Goal: Transaction & Acquisition: Purchase product/service

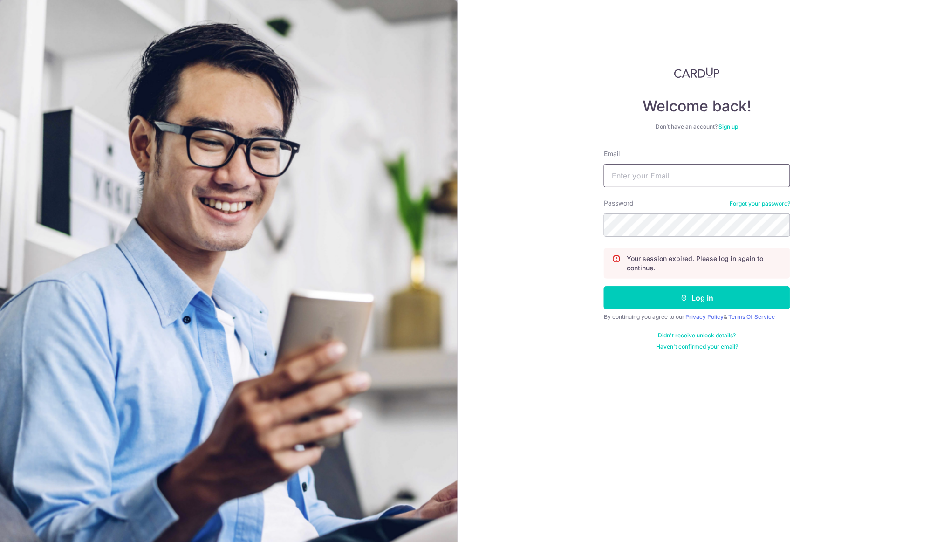
type input "[EMAIL_ADDRESS][DOMAIN_NAME]"
click at [697, 297] on button "Log in" at bounding box center [697, 297] width 186 height 23
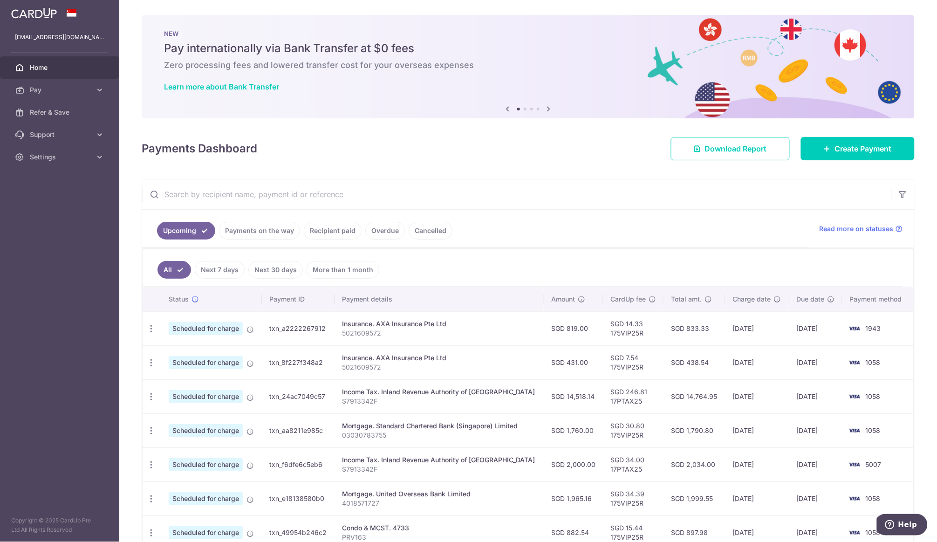
click at [549, 108] on icon at bounding box center [548, 109] width 11 height 12
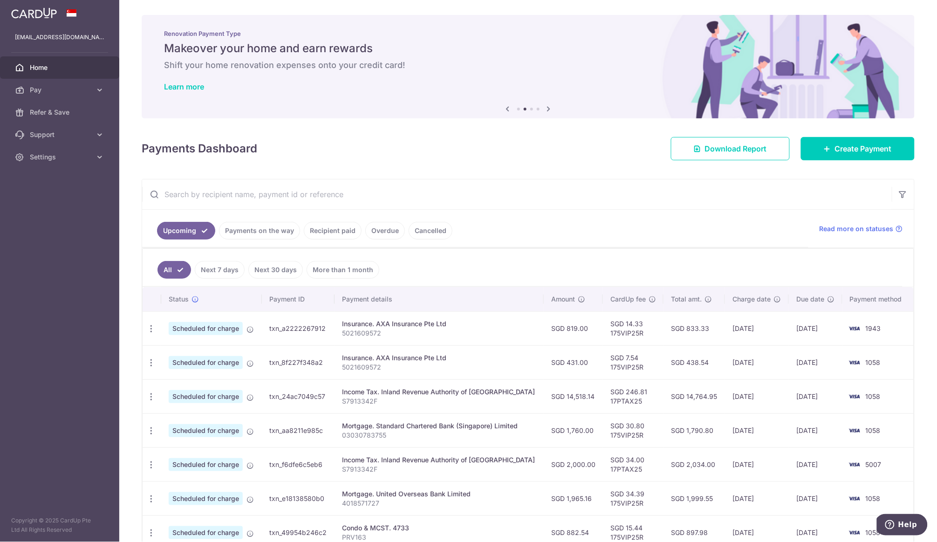
click at [549, 108] on icon at bounding box center [548, 109] width 11 height 12
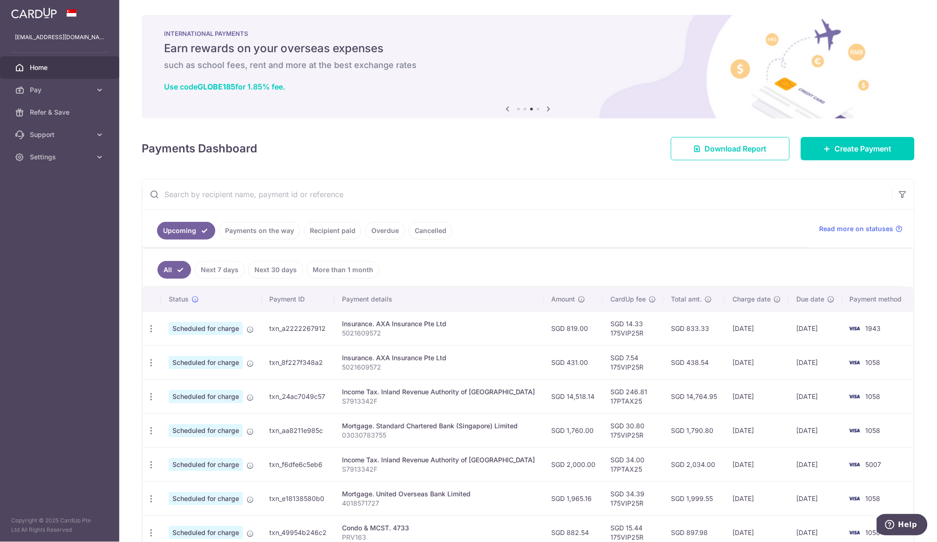
click at [549, 108] on icon at bounding box center [548, 109] width 11 height 12
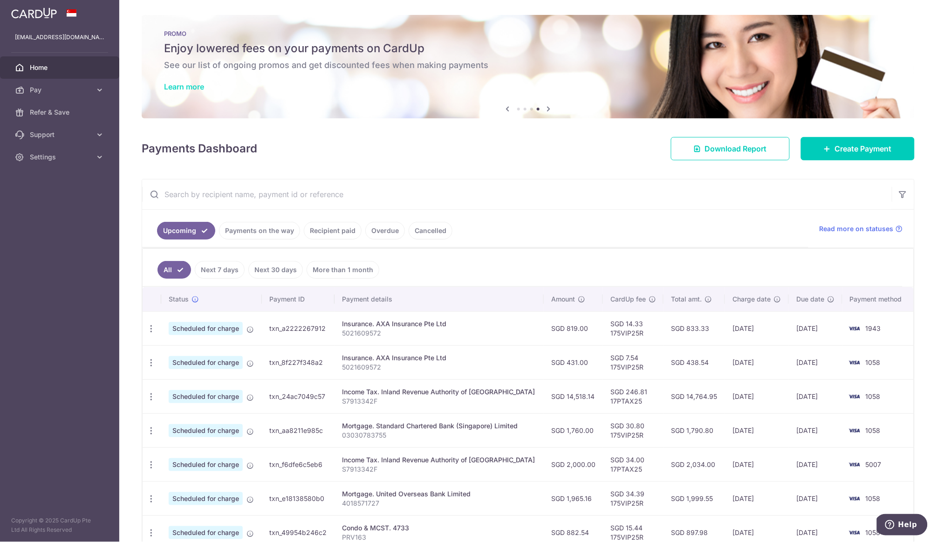
click at [181, 86] on link "Learn more" at bounding box center [184, 86] width 40 height 9
click at [69, 94] on span "Pay" at bounding box center [60, 89] width 61 height 9
click at [55, 109] on span "Payments" at bounding box center [60, 112] width 61 height 9
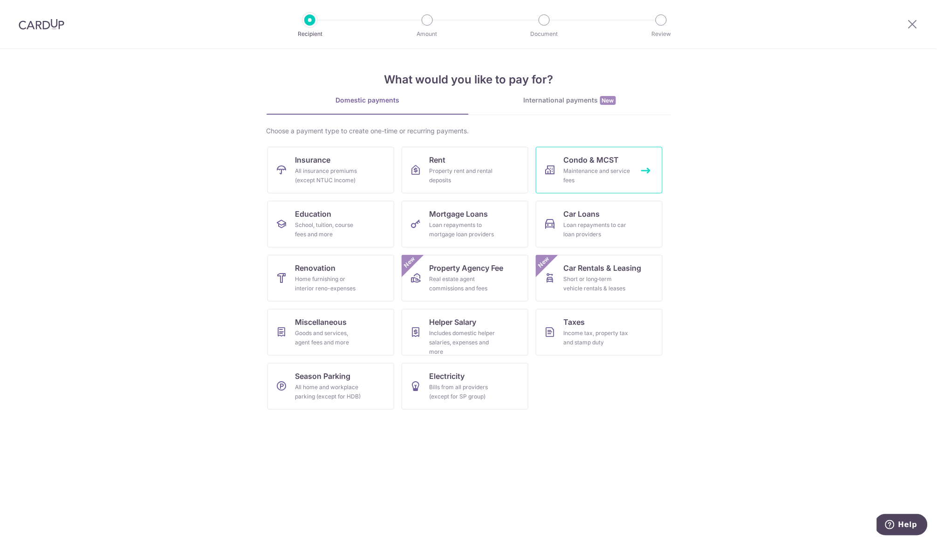
click at [572, 163] on span "Condo & MCST" at bounding box center [591, 159] width 55 height 11
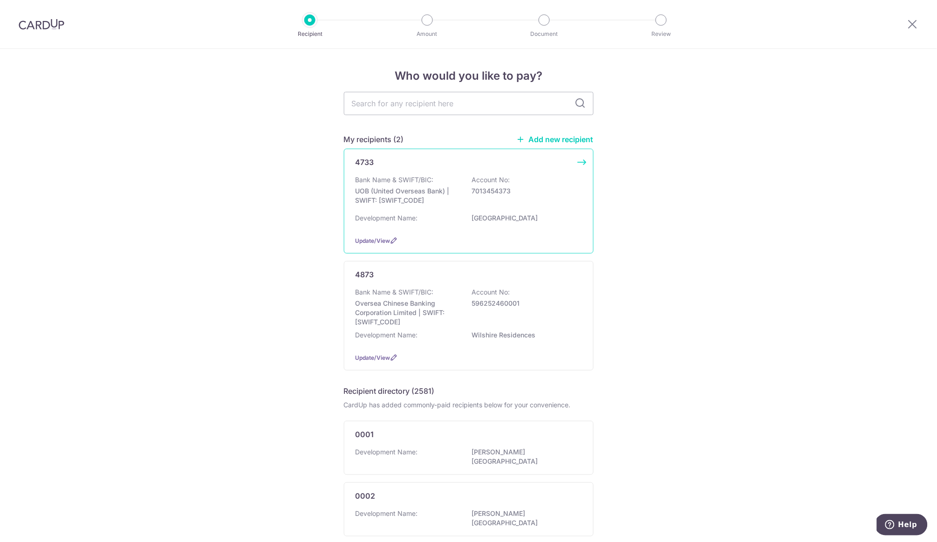
click at [575, 167] on div "4733 Bank Name & SWIFT/BIC: UOB (United Overseas Bank) | SWIFT: UOVBSGSGXXX Acc…" at bounding box center [469, 201] width 250 height 105
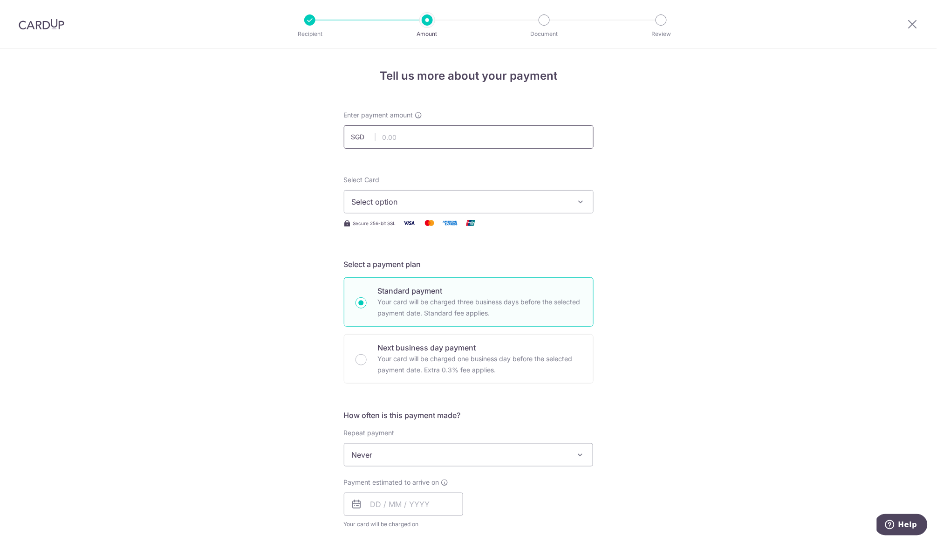
click at [468, 139] on input "text" at bounding box center [469, 136] width 250 height 23
type input "922.14"
click at [458, 203] on span "Select option" at bounding box center [460, 201] width 217 height 11
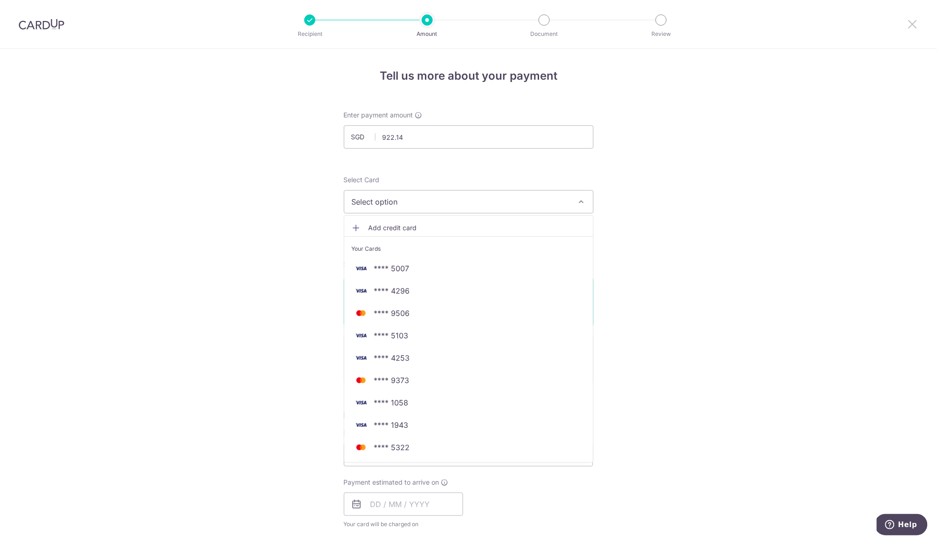
click at [909, 26] on icon at bounding box center [912, 24] width 11 height 12
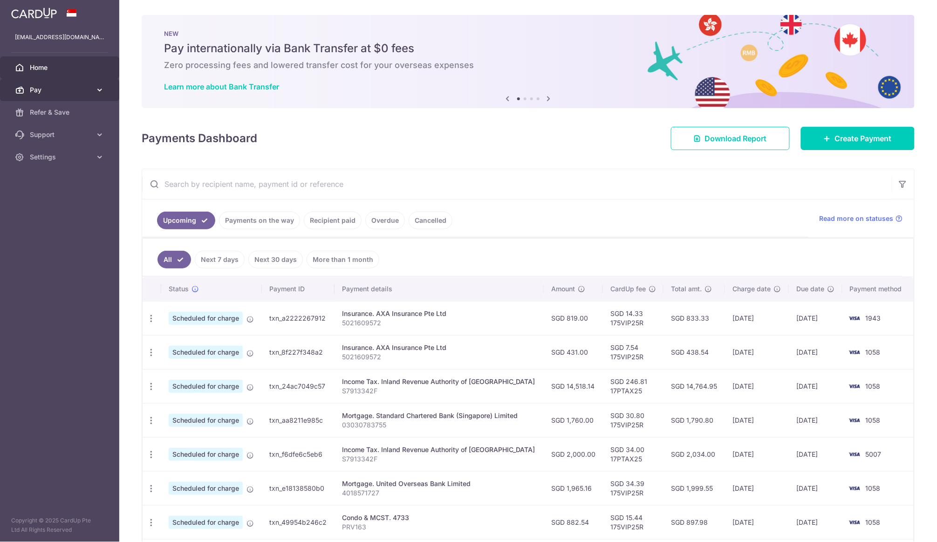
click at [54, 95] on link "Pay" at bounding box center [59, 90] width 119 height 22
click at [44, 154] on span "Cards" at bounding box center [60, 156] width 61 height 9
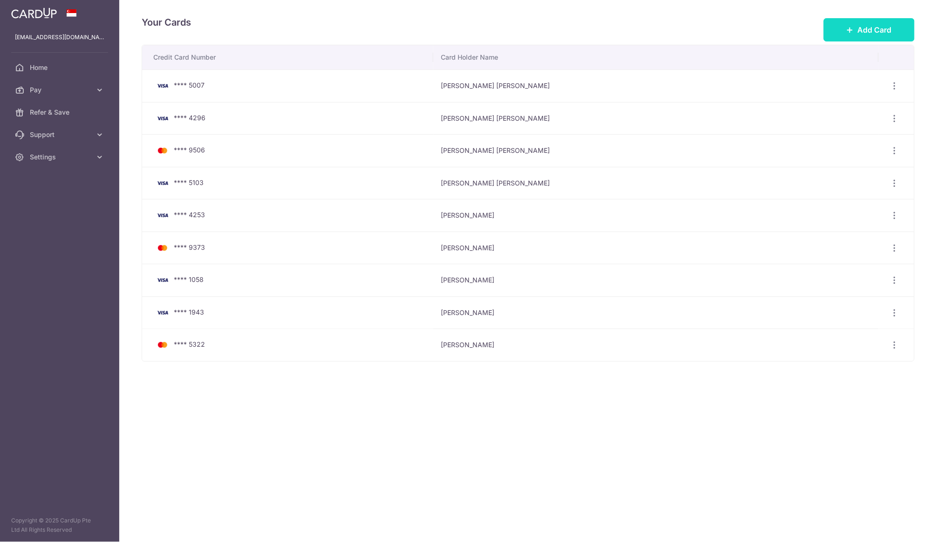
click at [880, 30] on span "Add Card" at bounding box center [875, 29] width 34 height 11
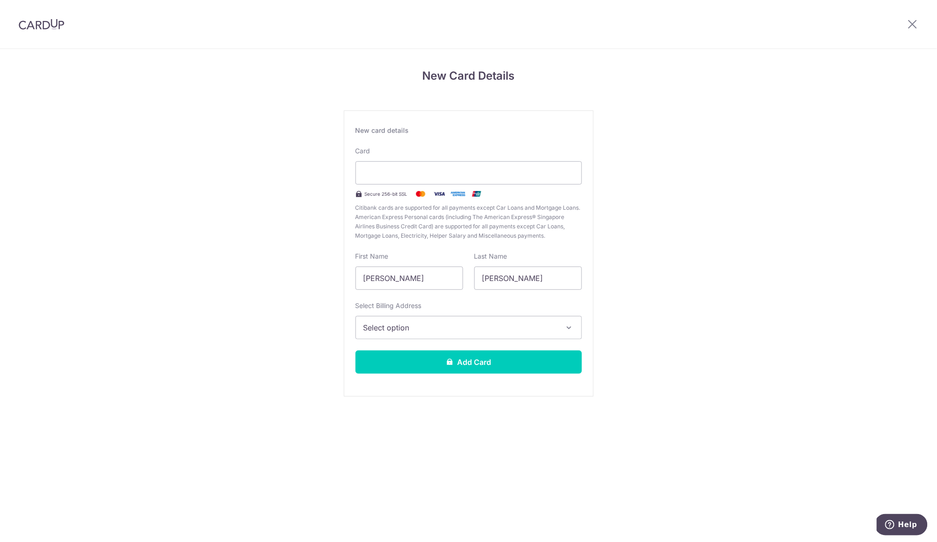
click at [416, 326] on span "Select option" at bounding box center [460, 327] width 194 height 11
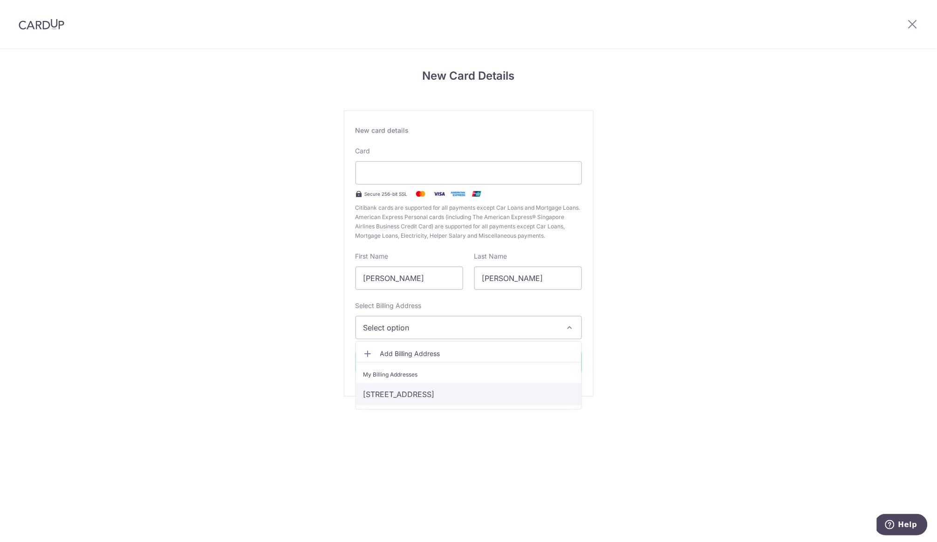
click at [403, 396] on link "11E MOUNT SINAI LANE, 04-22, Singapore, Singapore, Singapore-277054" at bounding box center [468, 394] width 225 height 22
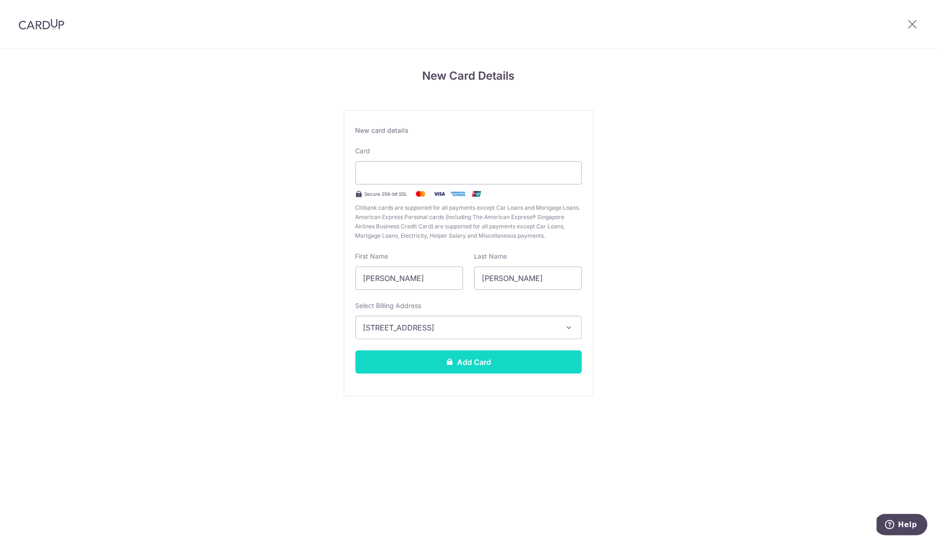
click at [471, 360] on button "Add Card" at bounding box center [468, 361] width 226 height 23
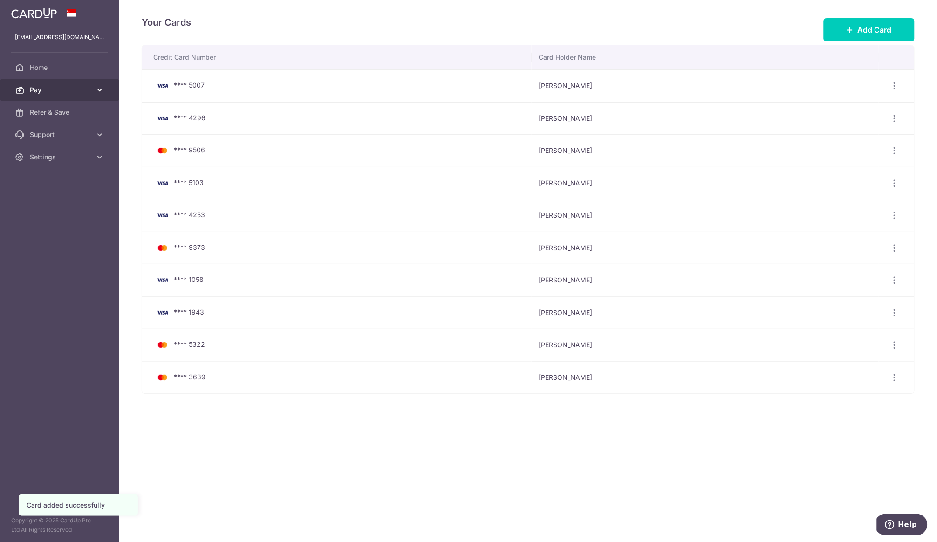
click at [38, 93] on span "Pay" at bounding box center [60, 89] width 61 height 9
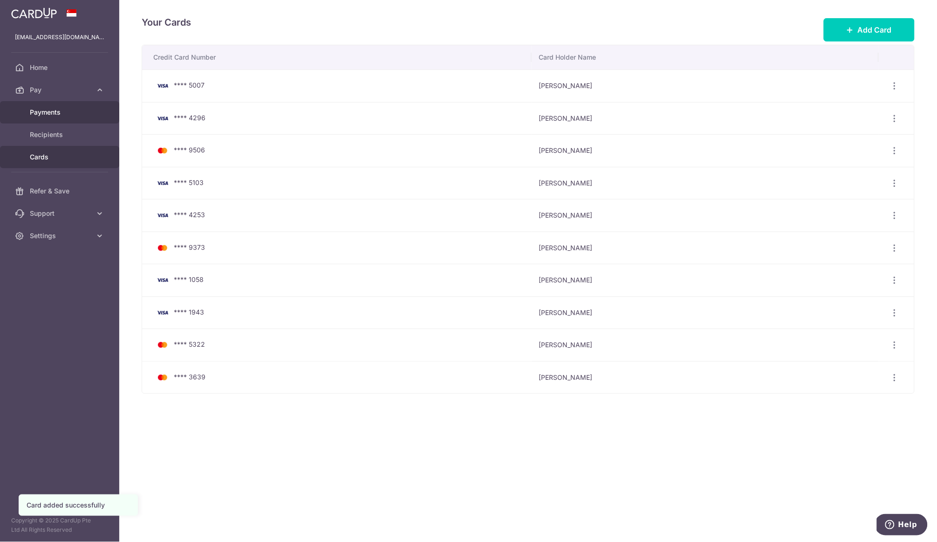
click at [43, 112] on span "Payments" at bounding box center [60, 112] width 61 height 9
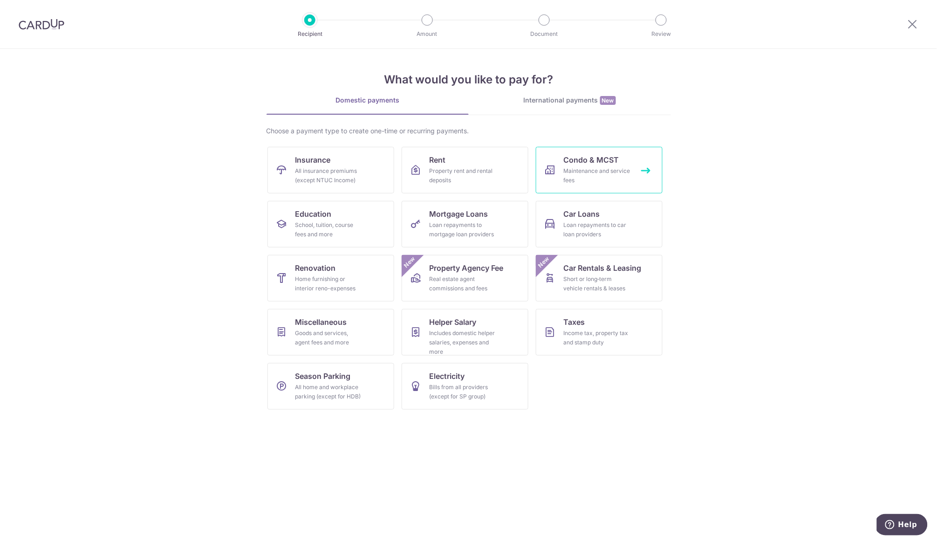
click at [604, 163] on span "Condo & MCST" at bounding box center [591, 159] width 55 height 11
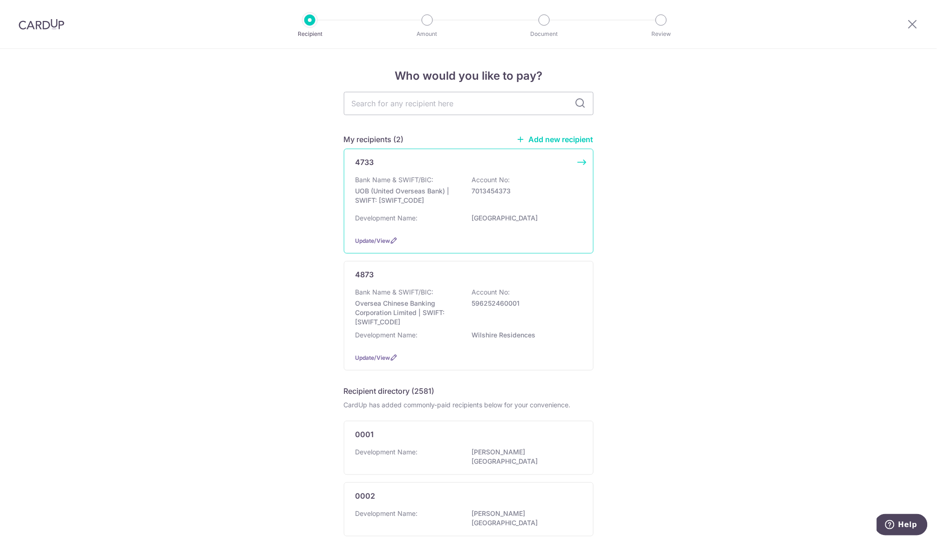
click at [472, 223] on p "[GEOGRAPHIC_DATA]" at bounding box center [524, 217] width 104 height 9
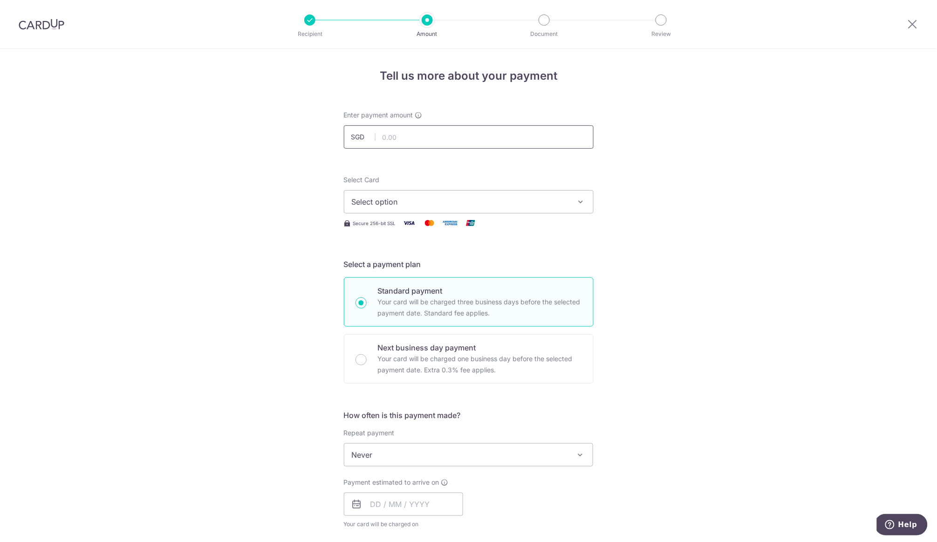
click at [446, 137] on input "text" at bounding box center [469, 136] width 250 height 23
type input "922.14"
click at [421, 209] on button "Select option" at bounding box center [469, 201] width 250 height 23
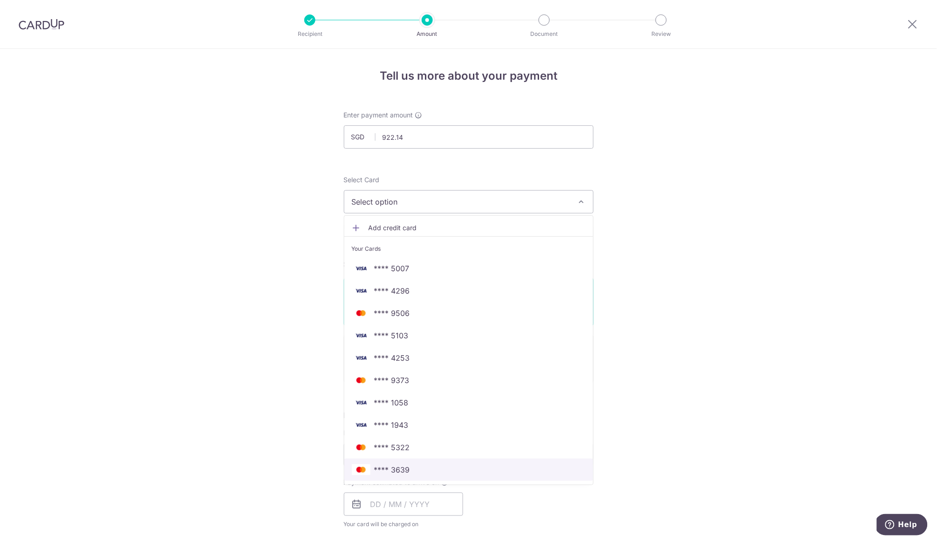
click at [385, 468] on span "**** 3639" at bounding box center [392, 469] width 36 height 11
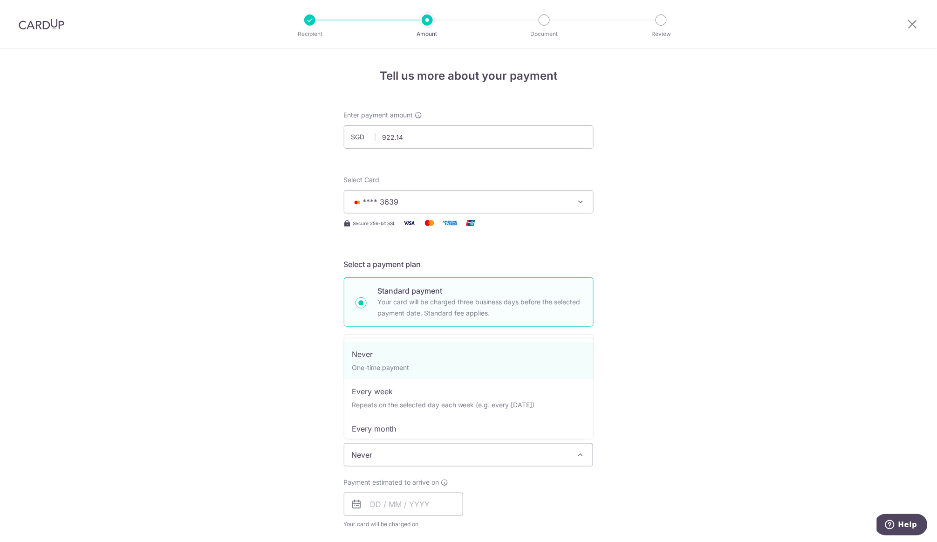
click at [383, 450] on span "Never" at bounding box center [468, 454] width 249 height 22
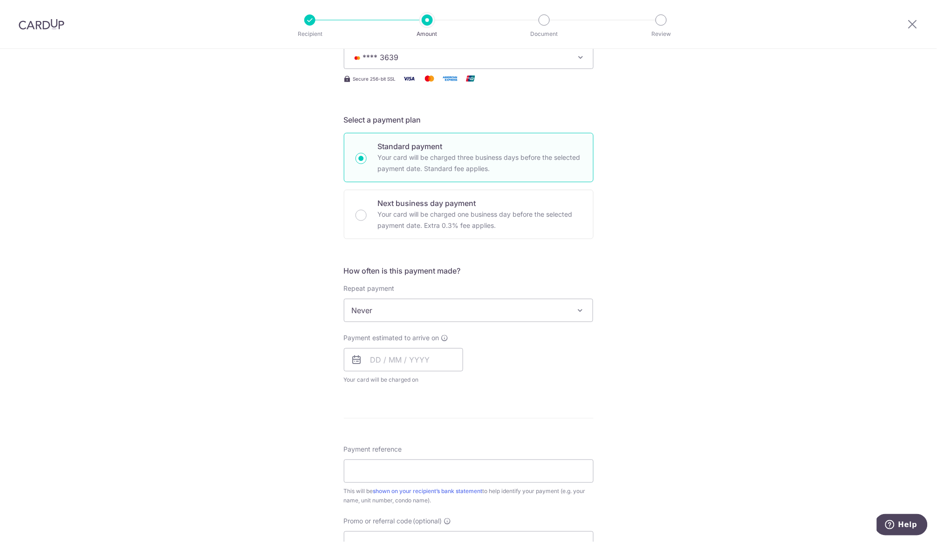
scroll to position [154, 0]
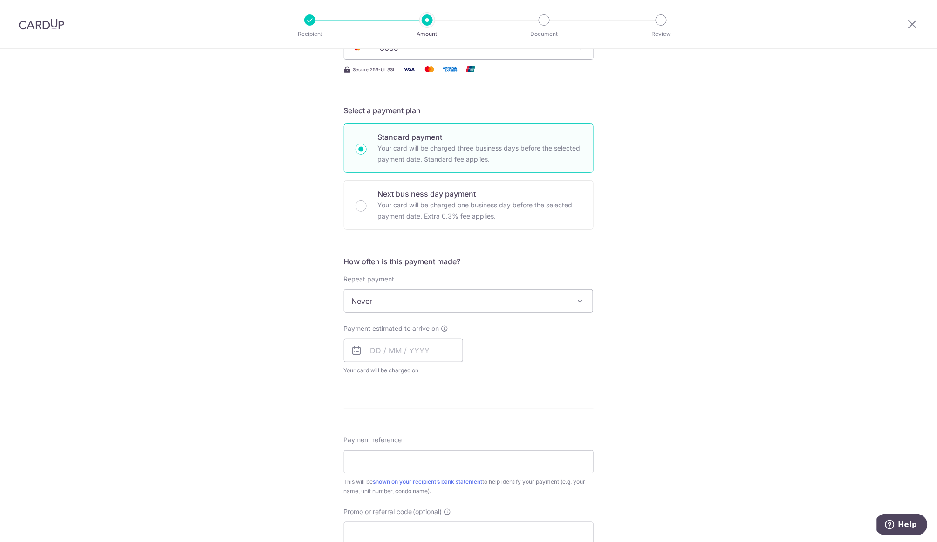
click at [384, 294] on span "Never" at bounding box center [468, 301] width 249 height 22
click at [388, 348] on input "text" at bounding box center [403, 350] width 119 height 23
click at [457, 431] on link "12" at bounding box center [456, 435] width 15 height 15
type input "[DATE]"
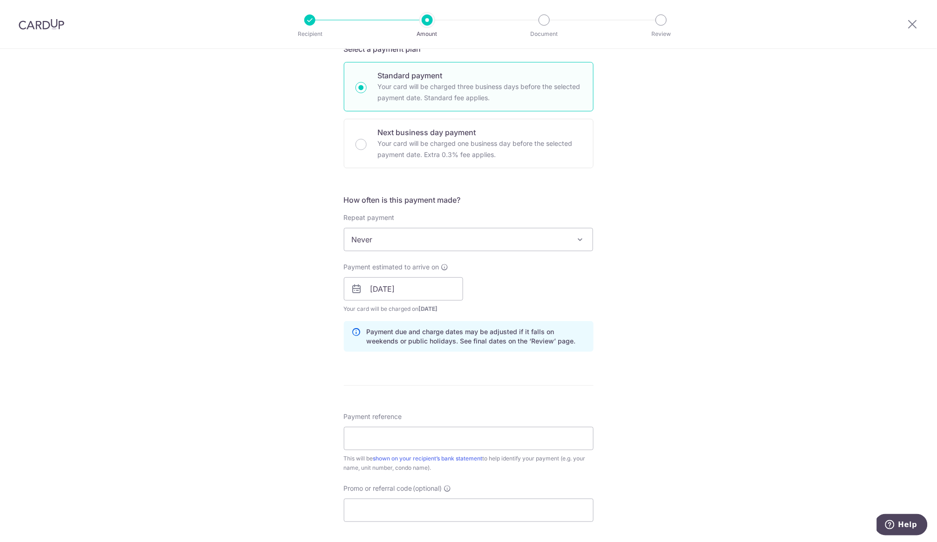
scroll to position [216, 0]
click at [378, 432] on input "Payment reference" at bounding box center [469, 437] width 250 height 23
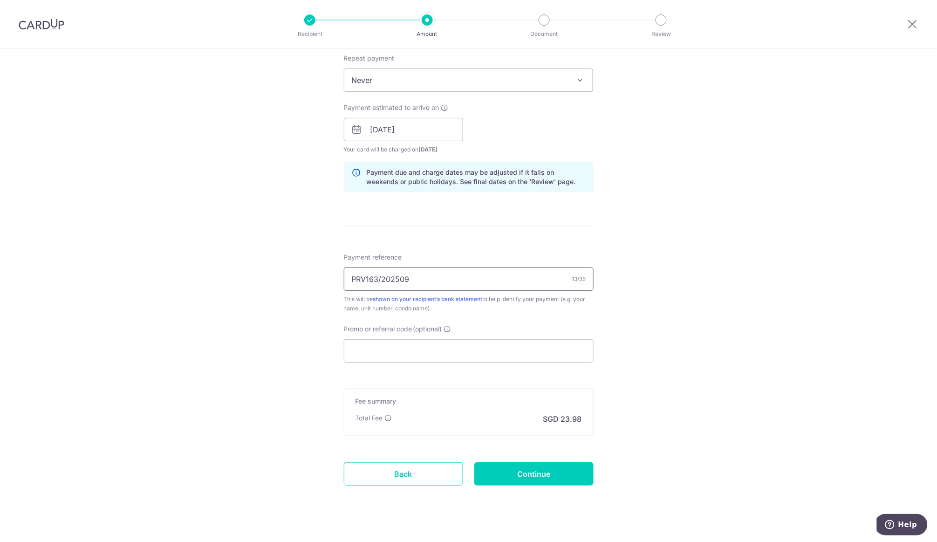
scroll to position [378, 0]
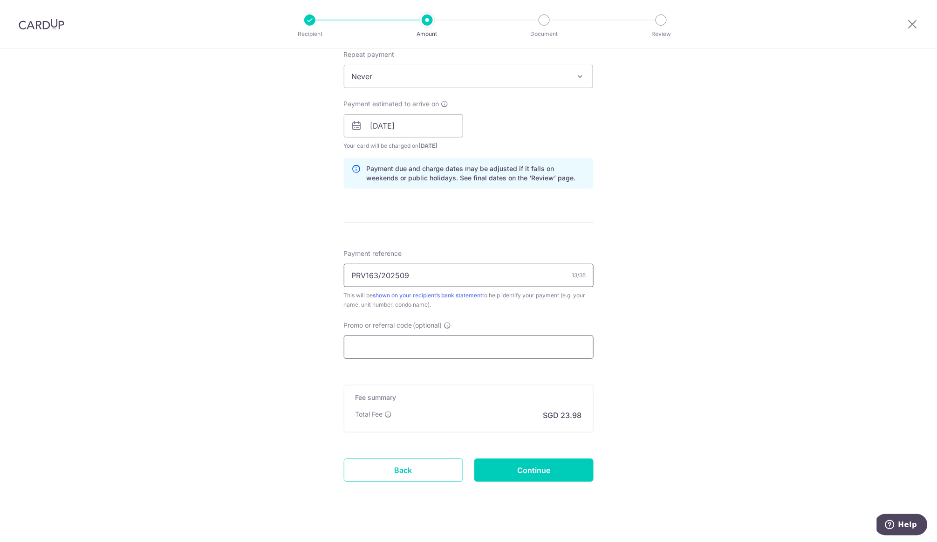
type input "PRV163/202509"
click at [405, 343] on input "Promo or referral code (optional)" at bounding box center [469, 346] width 250 height 23
paste input "OFF225"
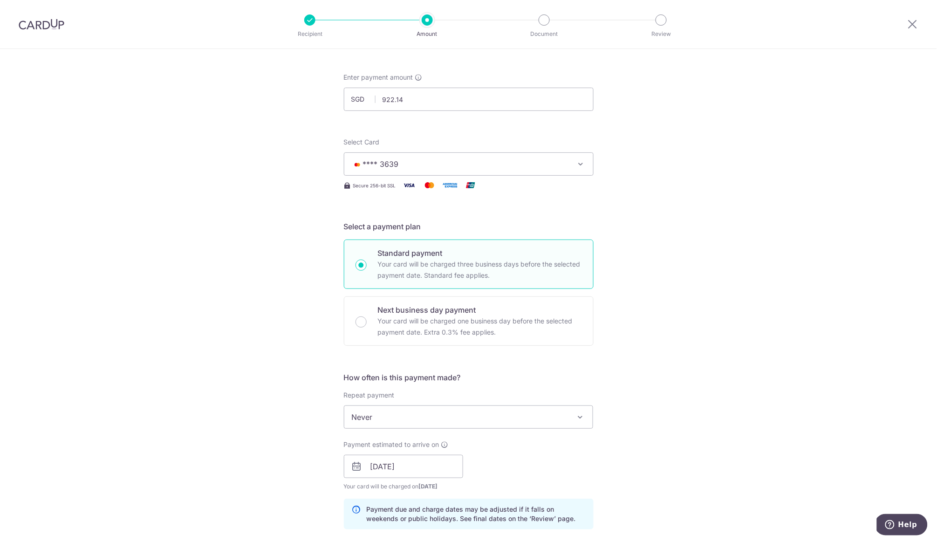
scroll to position [34, 0]
type input "OFF225"
click at [417, 100] on input "922.14" at bounding box center [469, 102] width 250 height 23
drag, startPoint x: 417, startPoint y: 100, endPoint x: 348, endPoint y: 97, distance: 68.5
click at [348, 97] on input "922.14" at bounding box center [469, 102] width 250 height 23
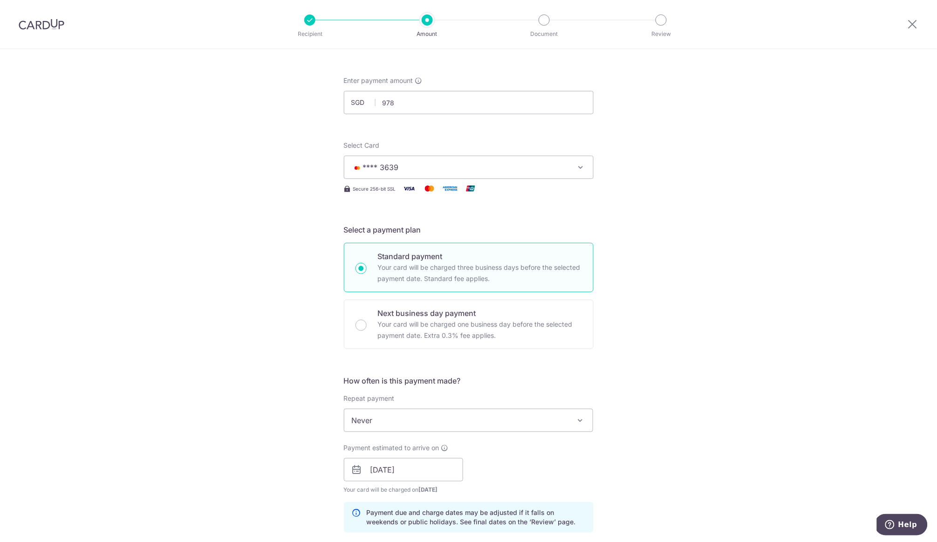
type input "978.00"
click at [280, 162] on div "Tell us more about your payment Enter payment amount SGD 978.00 978.00 Select C…" at bounding box center [468, 475] width 937 height 923
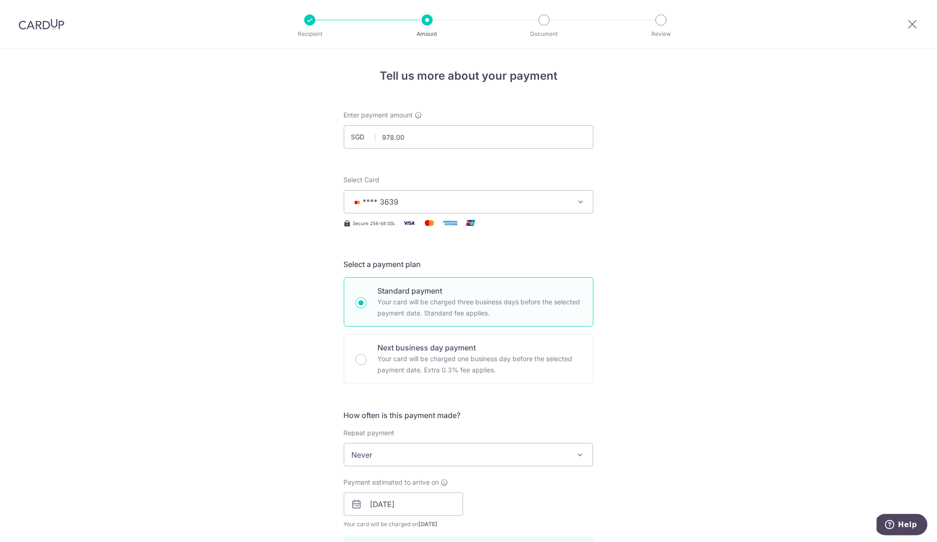
scroll to position [0, 0]
click at [464, 147] on input "978.00" at bounding box center [469, 136] width 250 height 23
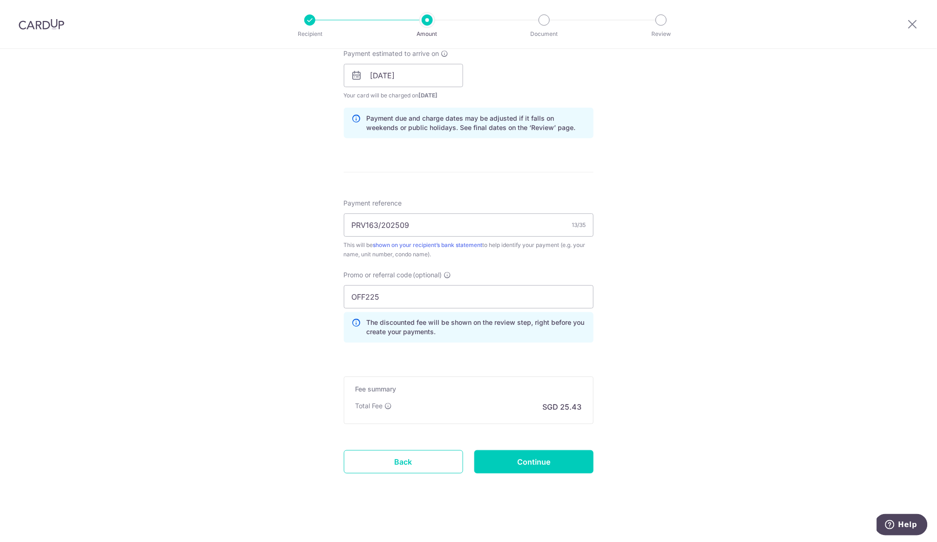
scroll to position [428, 0]
click at [432, 227] on input "PRV163/202509" at bounding box center [469, 225] width 250 height 23
click at [540, 458] on input "Continue" at bounding box center [533, 462] width 119 height 23
type input "Create Schedule"
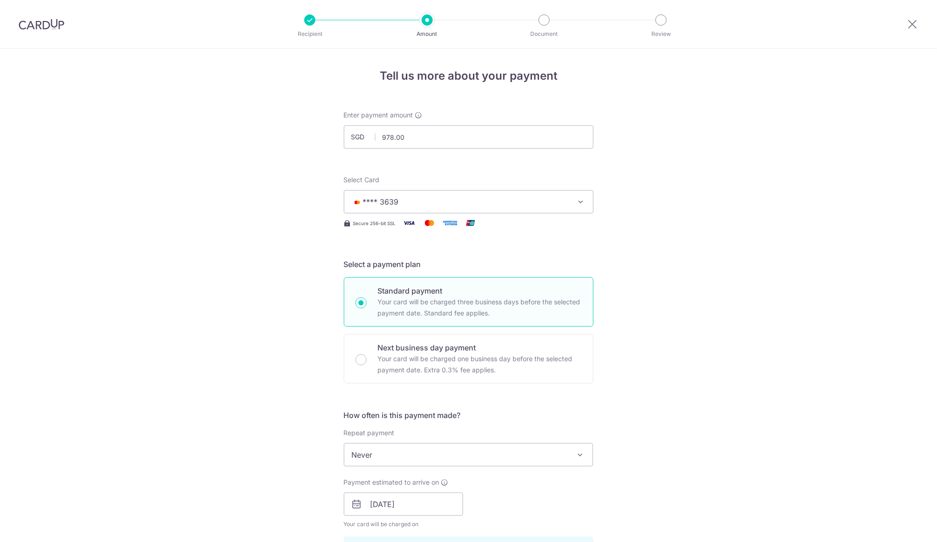
scroll to position [441, 0]
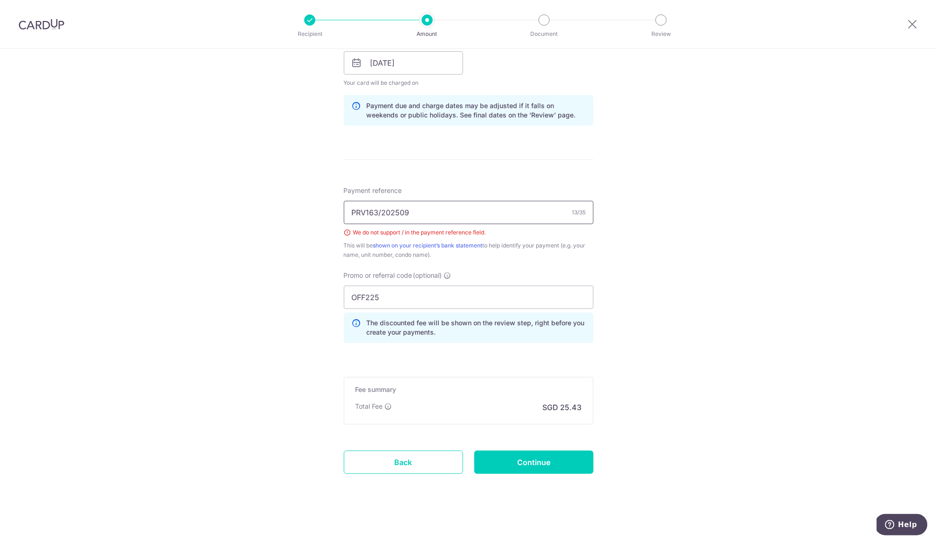
click at [398, 210] on input "PRV163/202509" at bounding box center [469, 212] width 250 height 23
click at [418, 208] on input "PRV163/202509" at bounding box center [469, 212] width 250 height 23
type input "PRV163"
click at [510, 451] on input "Continue" at bounding box center [533, 461] width 119 height 23
type input "Create Schedule"
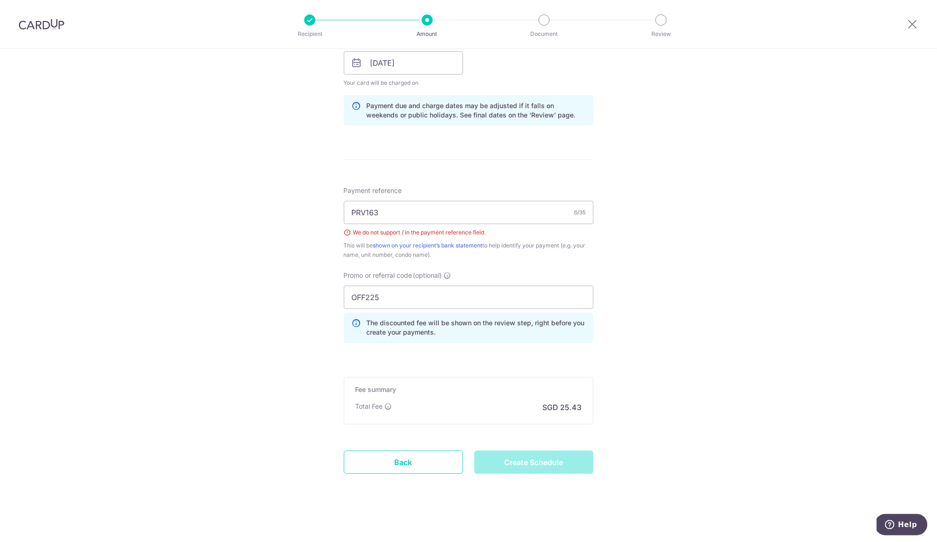
click at [533, 464] on div "Create Schedule" at bounding box center [534, 461] width 130 height 23
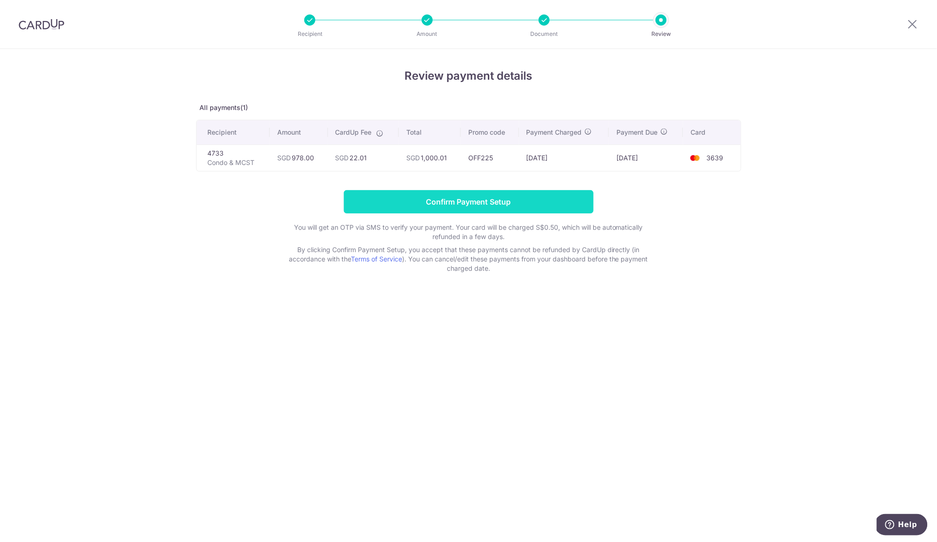
click at [464, 199] on input "Confirm Payment Setup" at bounding box center [469, 201] width 250 height 23
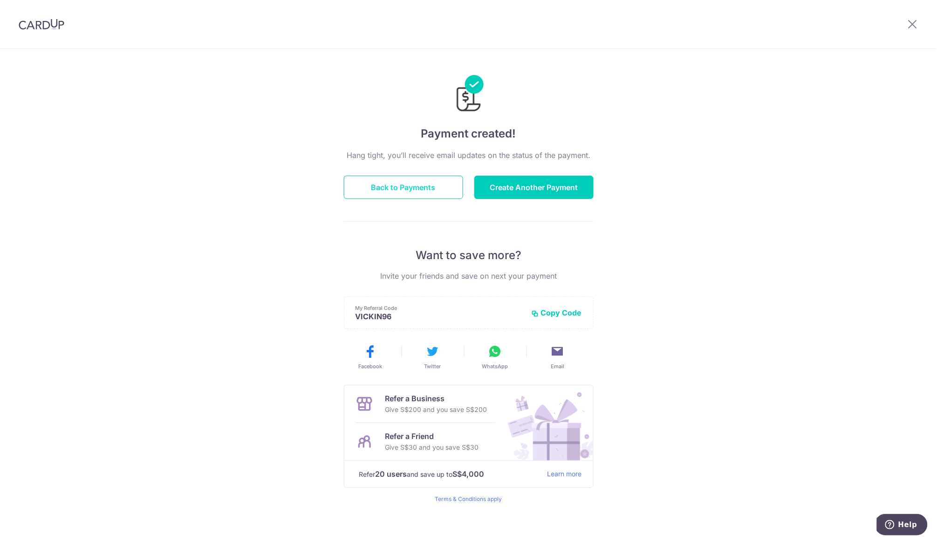
click at [403, 191] on button "Back to Payments" at bounding box center [403, 187] width 119 height 23
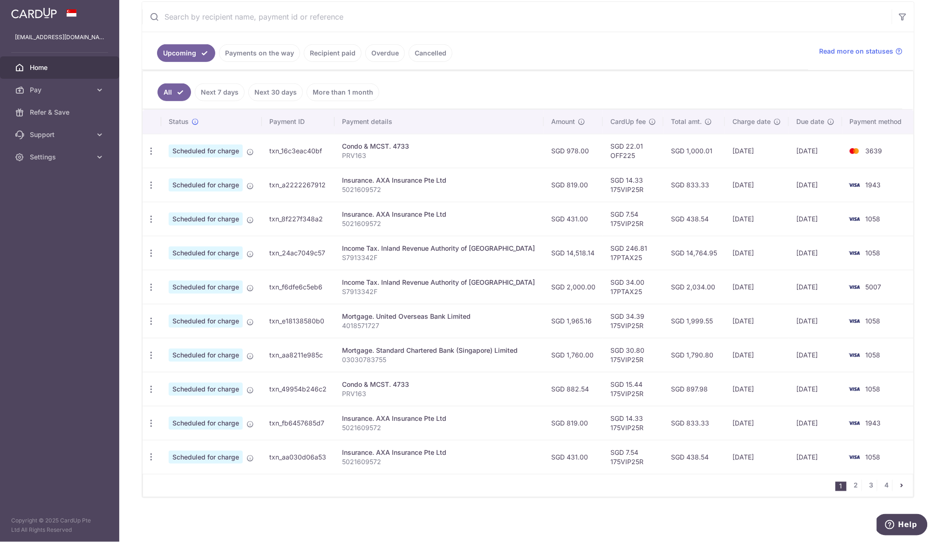
scroll to position [179, 0]
click at [152, 387] on icon "button" at bounding box center [151, 389] width 10 height 10
click at [440, 507] on div "× Pause Schedule Pause all future payments in this series Pause just this one p…" at bounding box center [527, 271] width 817 height 542
click at [854, 486] on link "2" at bounding box center [855, 485] width 11 height 11
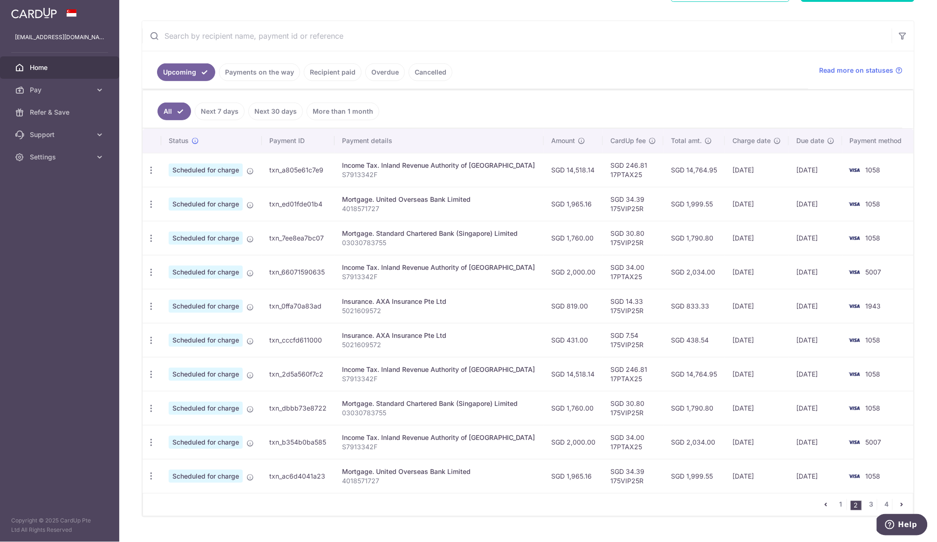
scroll to position [163, 0]
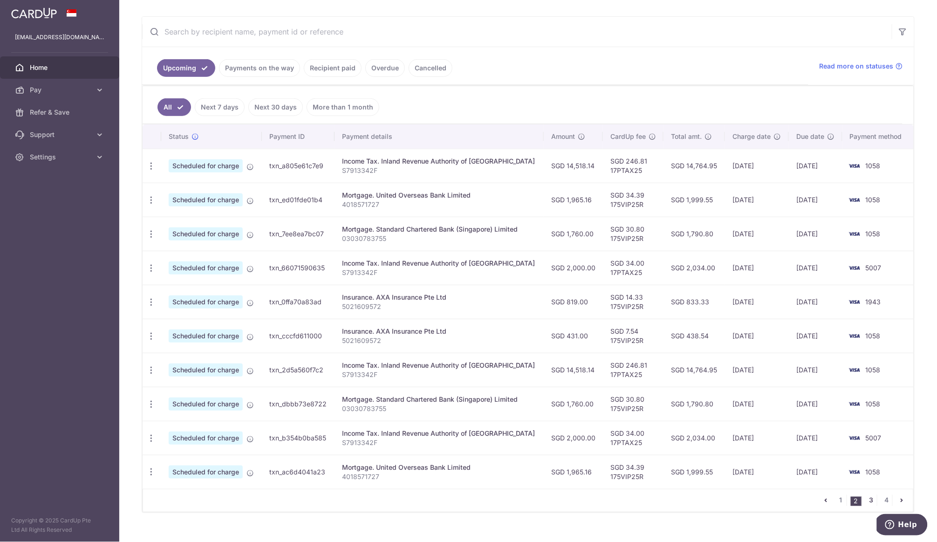
click at [871, 499] on link "3" at bounding box center [870, 500] width 11 height 11
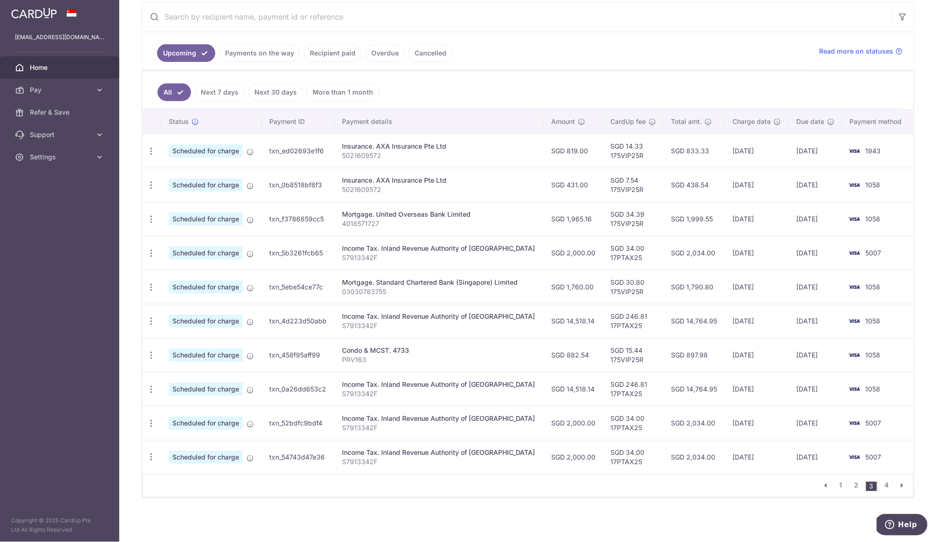
scroll to position [179, 0]
drag, startPoint x: 562, startPoint y: 354, endPoint x: 585, endPoint y: 356, distance: 22.4
copy td "882.54"
click at [825, 486] on icon "pager" at bounding box center [825, 485] width 7 height 7
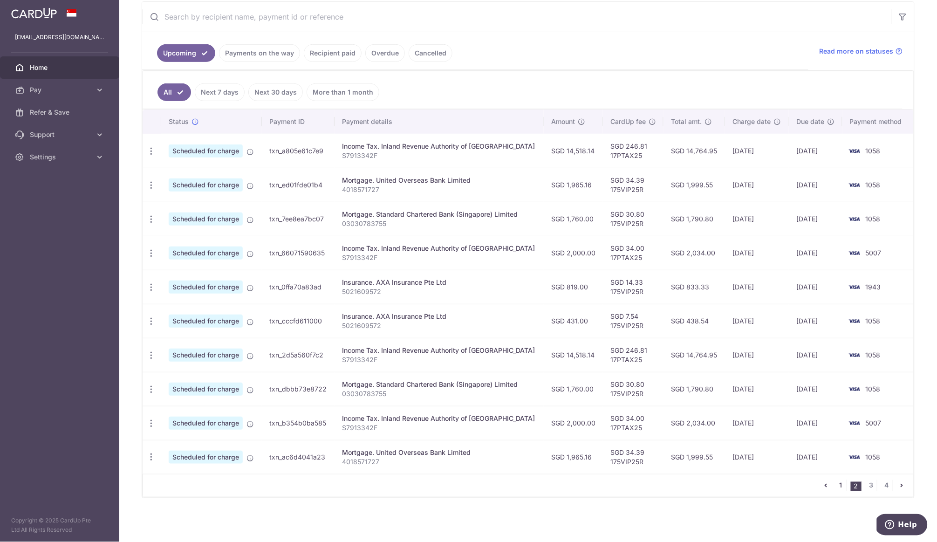
click at [841, 486] on link "1" at bounding box center [840, 485] width 11 height 11
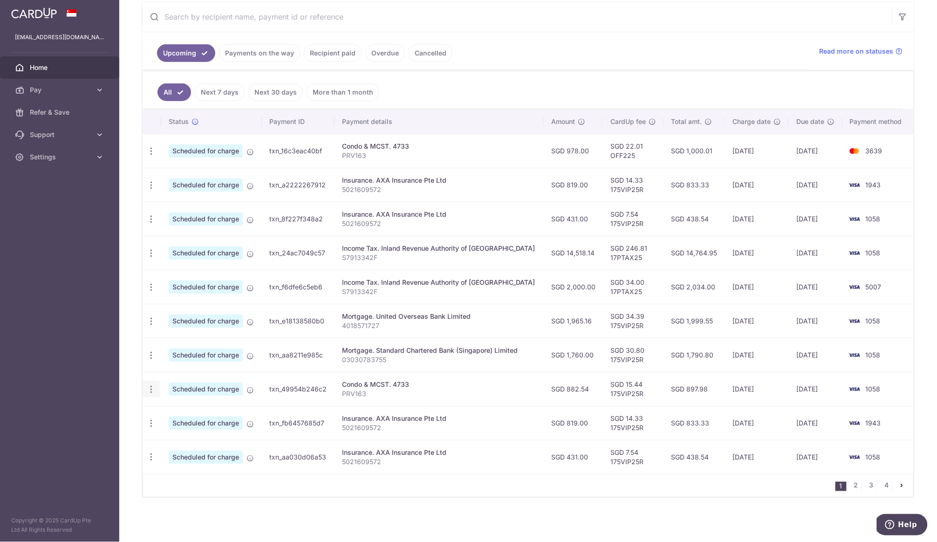
click at [151, 393] on icon "button" at bounding box center [151, 389] width 10 height 10
click at [180, 437] on span "Cancel payment" at bounding box center [201, 437] width 62 height 11
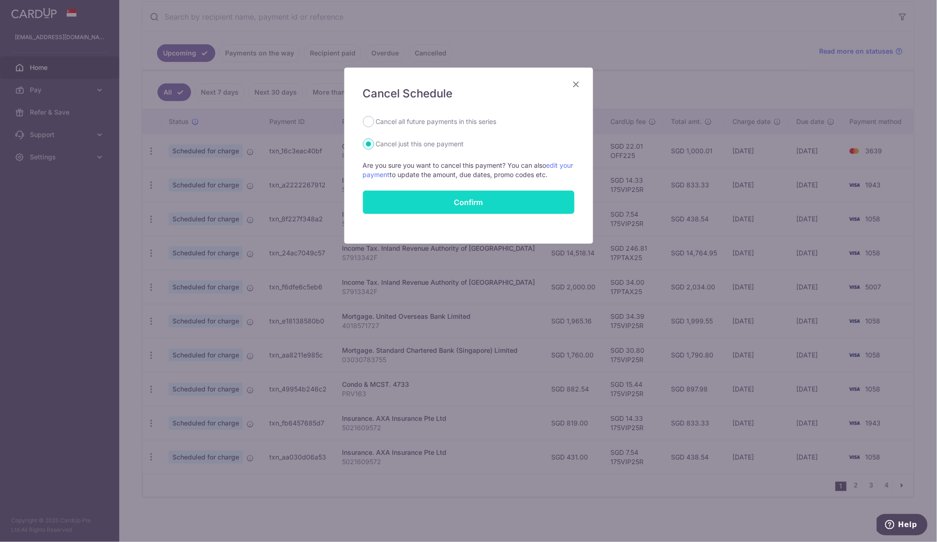
click at [418, 195] on button "Confirm" at bounding box center [468, 202] width 211 height 23
